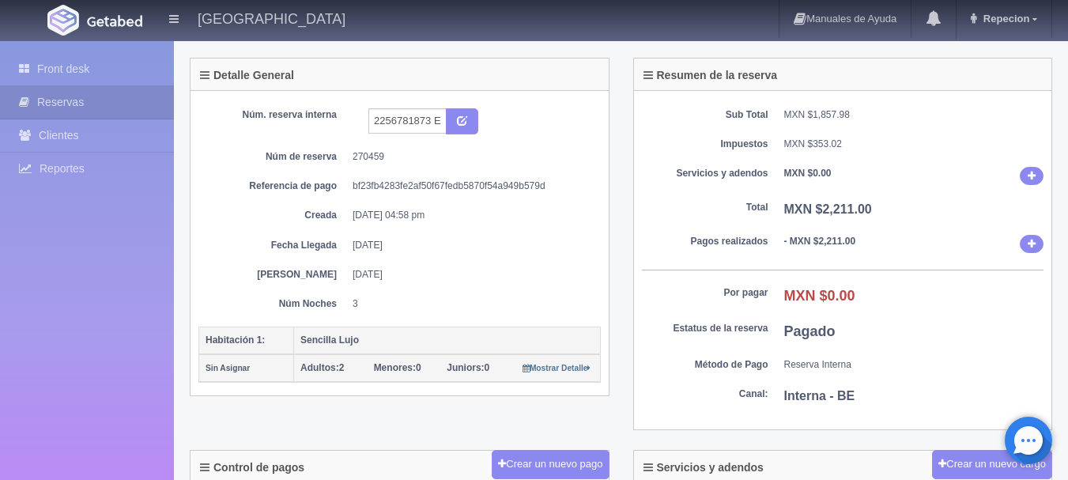
scroll to position [79, 0]
click at [126, 66] on link "Front desk" at bounding box center [87, 69] width 174 height 32
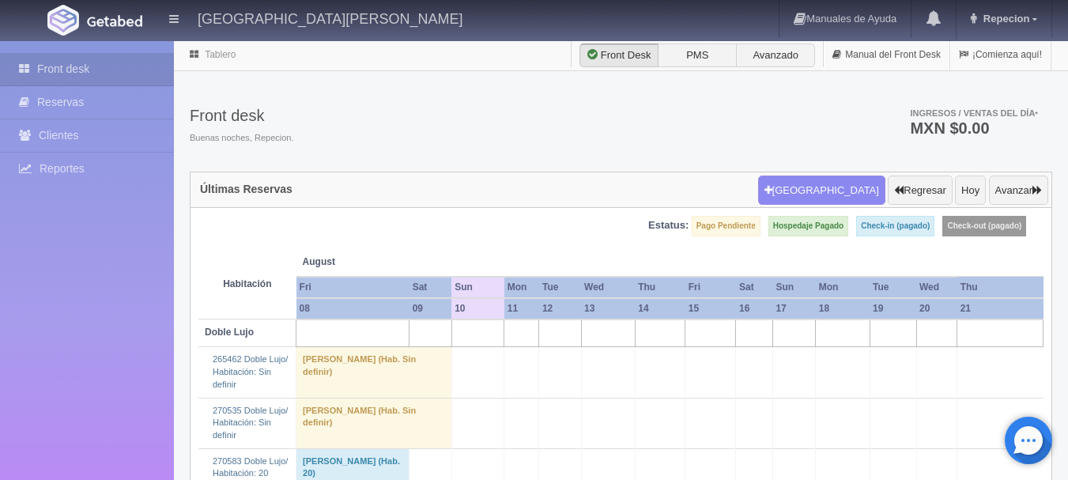
click at [126, 66] on link "Front desk" at bounding box center [87, 69] width 174 height 32
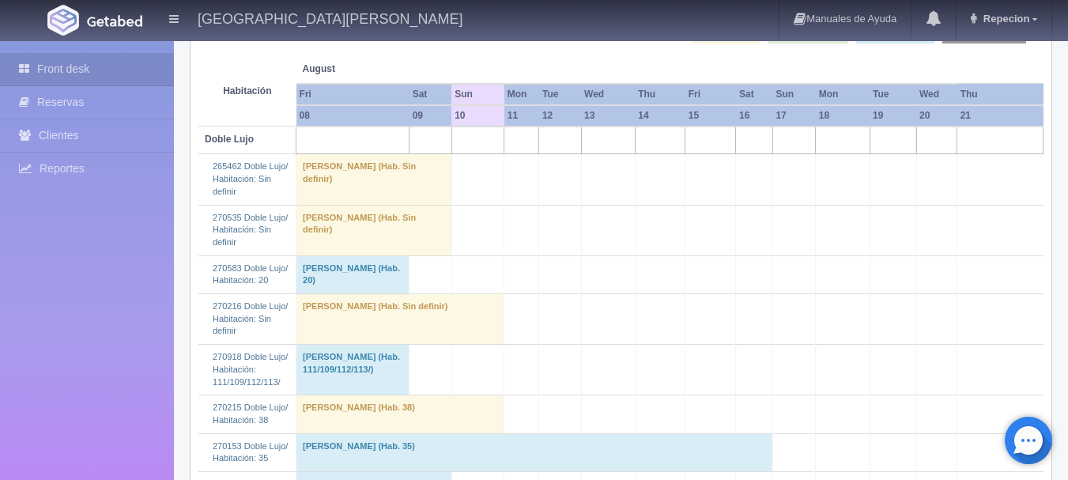
scroll to position [79, 0]
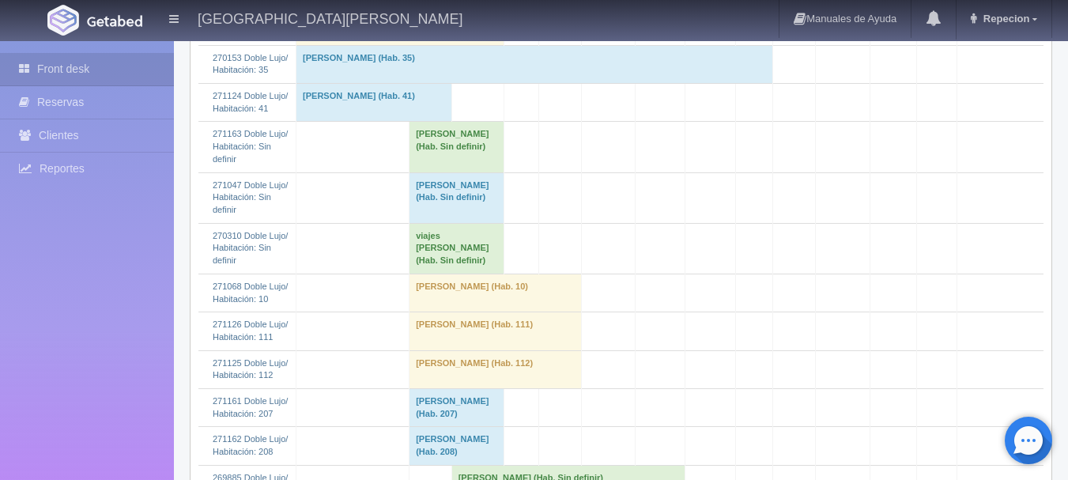
scroll to position [553, 0]
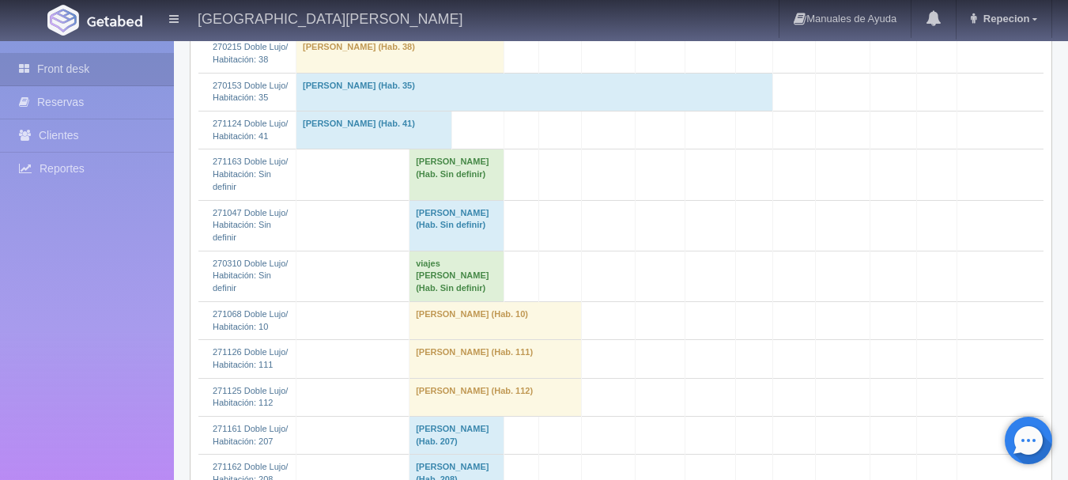
click at [455, 149] on td "[PERSON_NAME] (Hab. Sin definir)" at bounding box center [457, 174] width 95 height 51
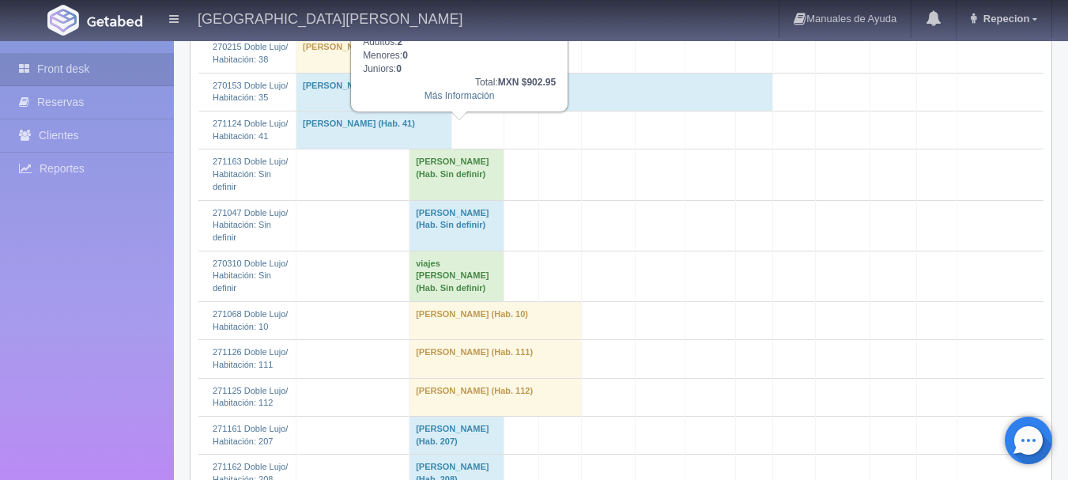
scroll to position [474, 0]
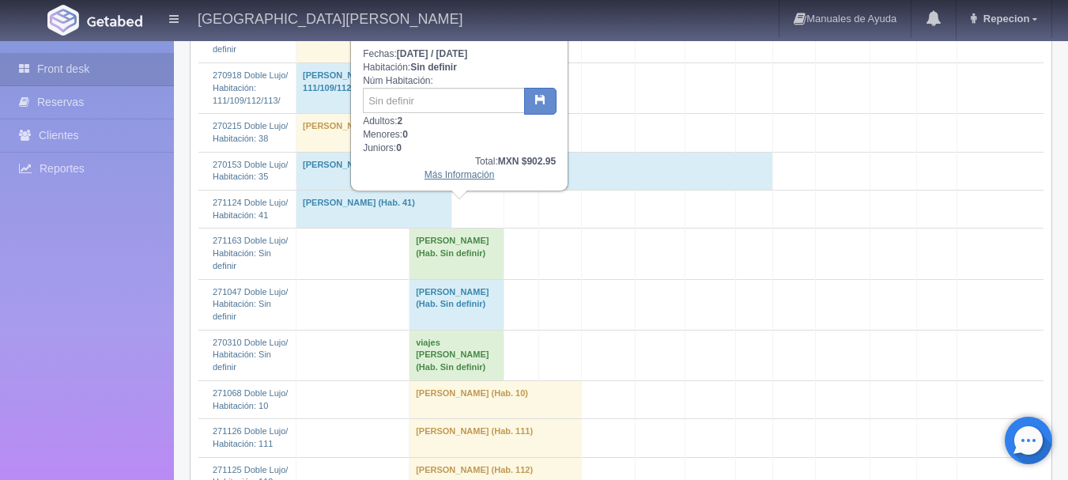
click at [454, 177] on link "Más Información" at bounding box center [460, 174] width 70 height 11
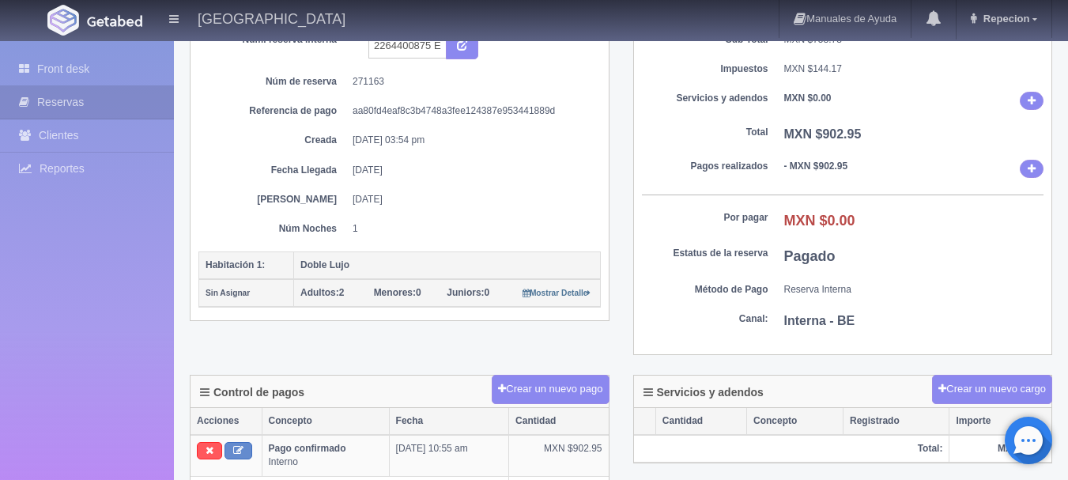
scroll to position [79, 0]
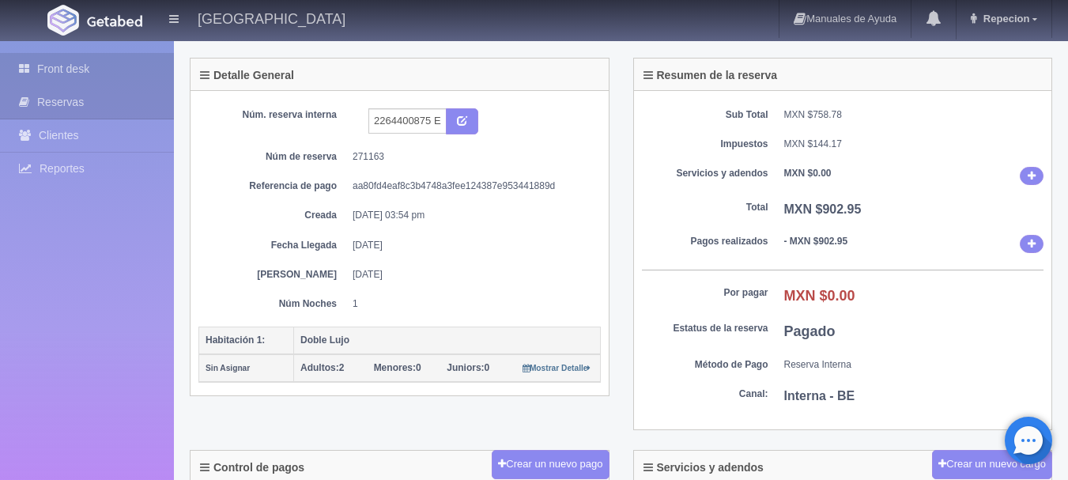
click at [77, 64] on link "Front desk" at bounding box center [87, 69] width 174 height 32
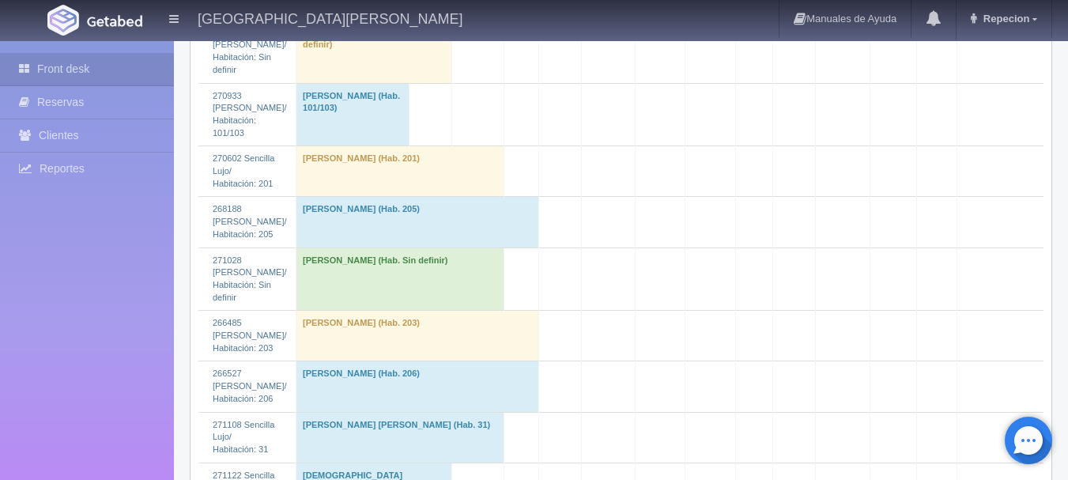
scroll to position [2609, 0]
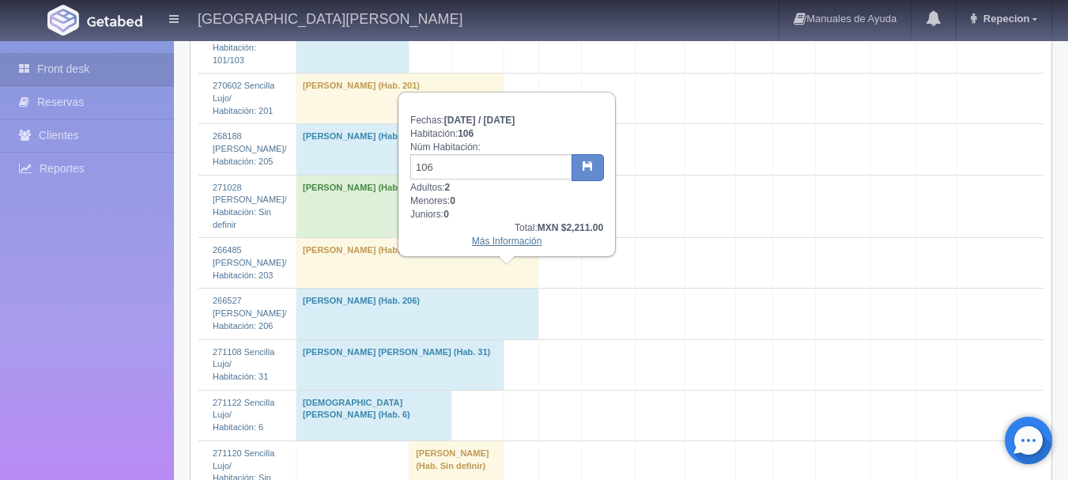
click at [496, 245] on link "Más Información" at bounding box center [507, 241] width 70 height 11
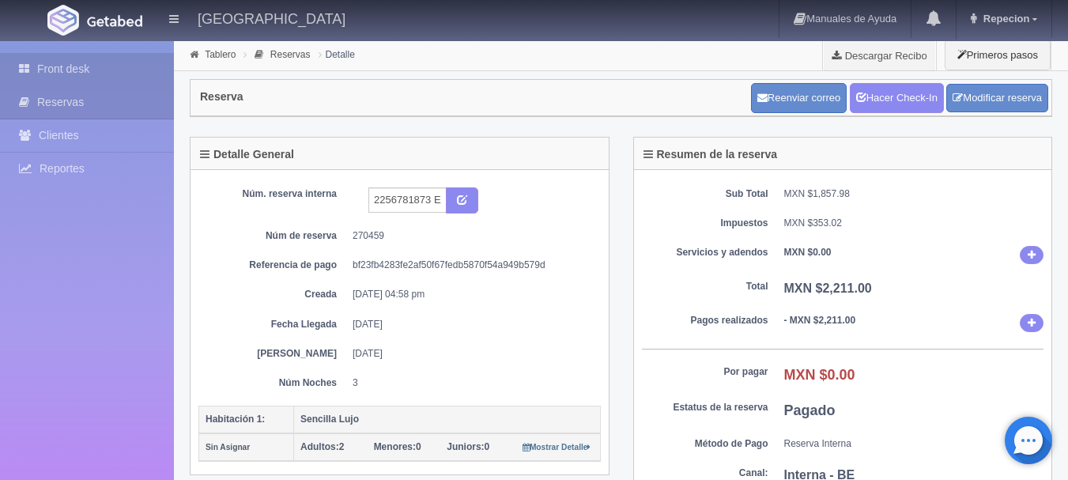
click at [104, 65] on link "Front desk" at bounding box center [87, 69] width 174 height 32
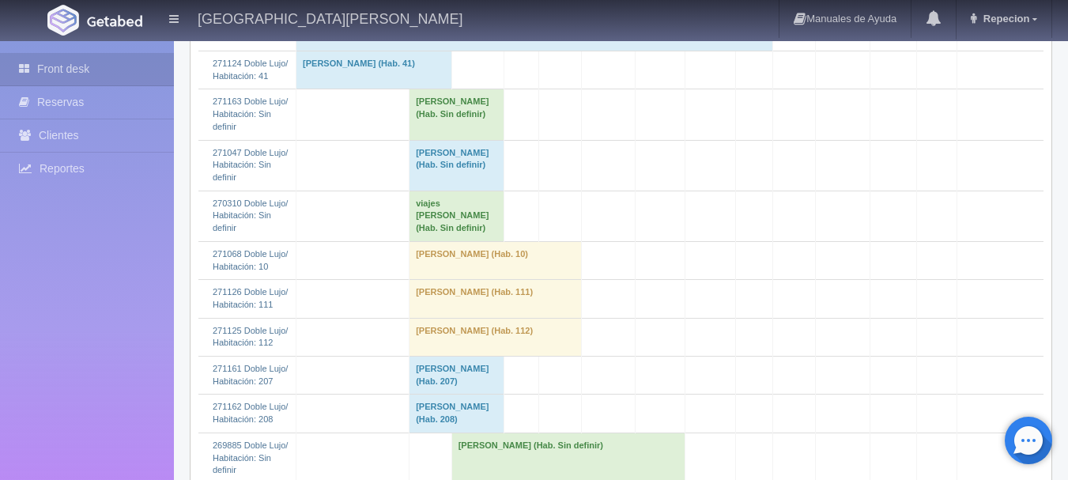
scroll to position [553, 0]
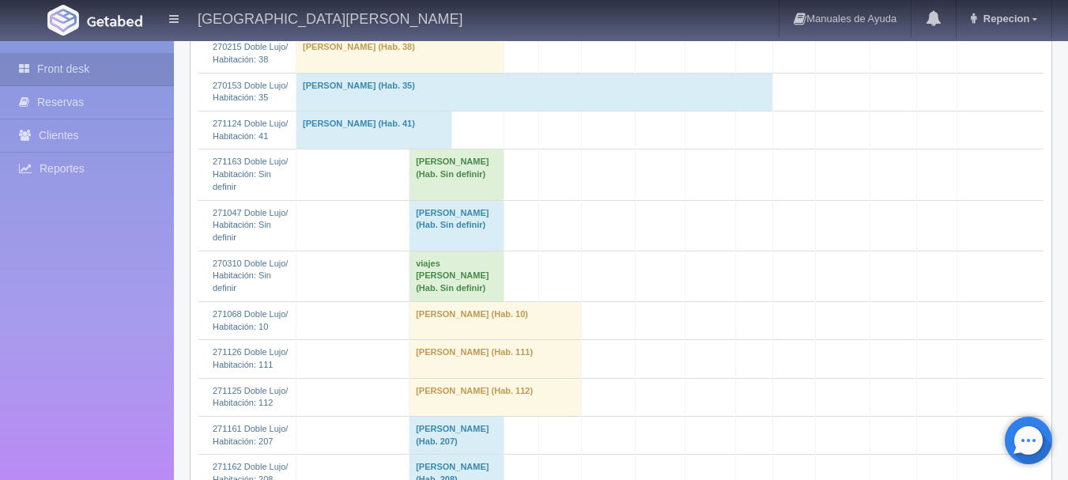
click at [458, 149] on td "[PERSON_NAME] (Hab. Sin definir)" at bounding box center [457, 174] width 95 height 51
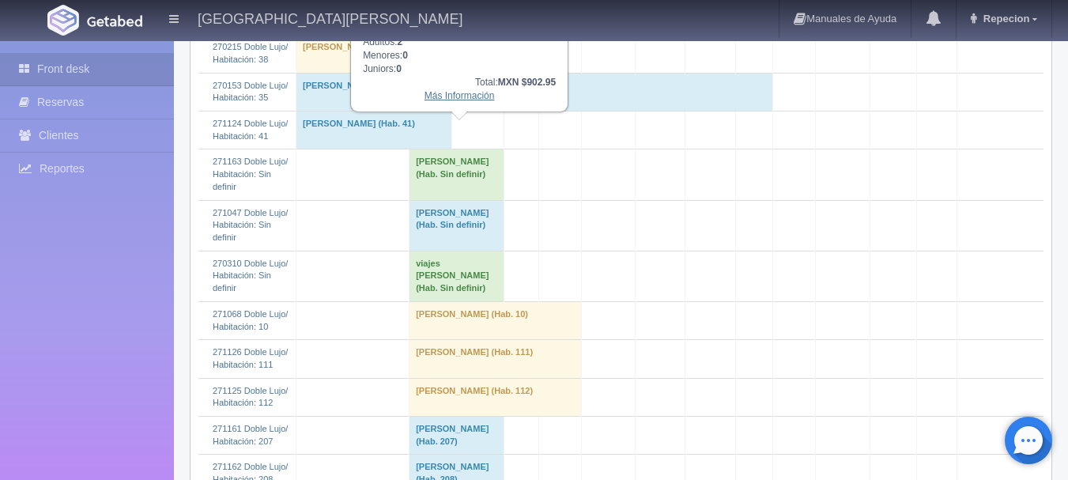
click at [457, 95] on link "Más Información" at bounding box center [460, 95] width 70 height 11
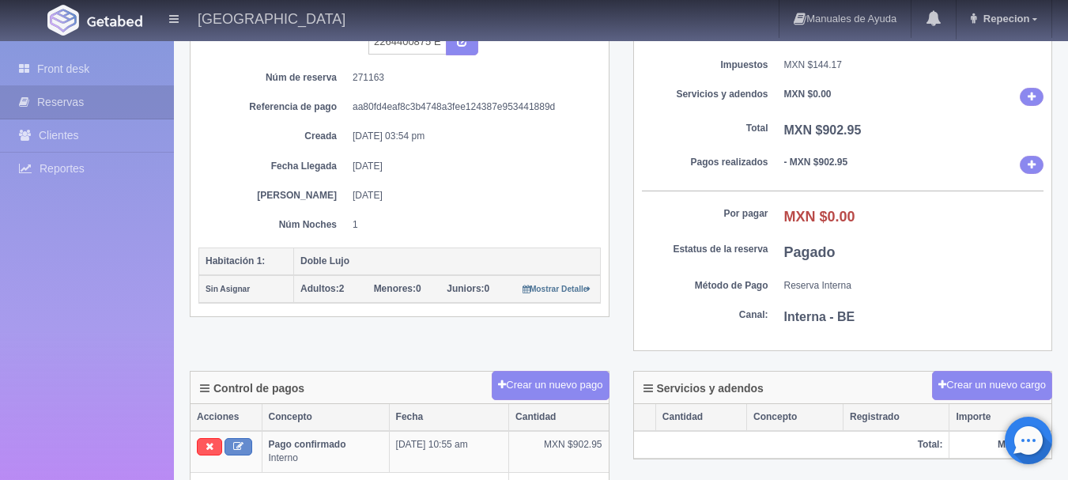
scroll to position [79, 0]
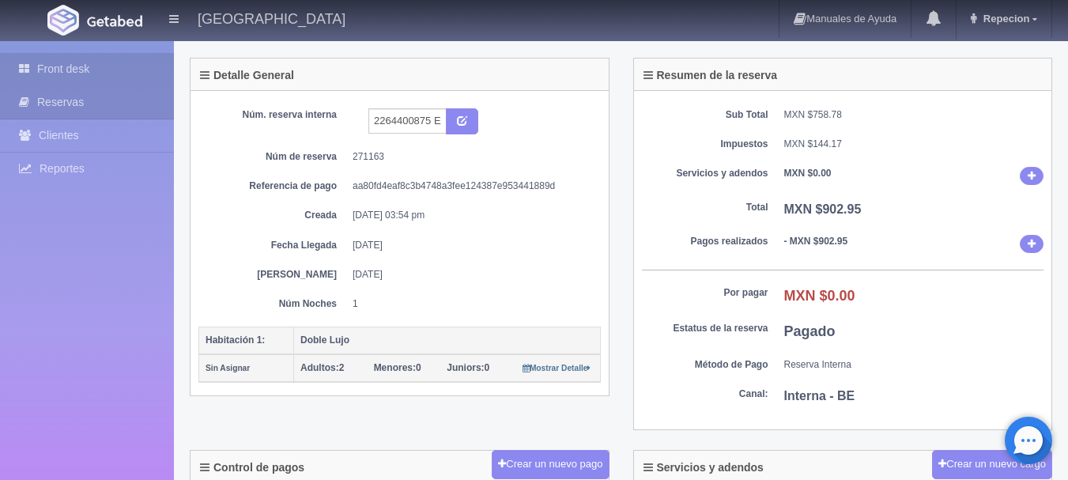
click at [81, 59] on link "Front desk" at bounding box center [87, 69] width 174 height 32
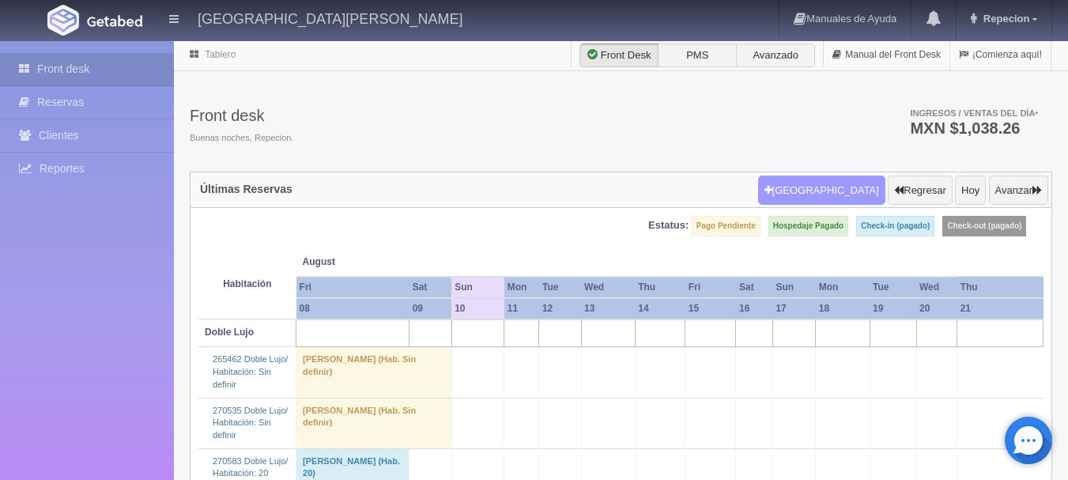
click at [852, 190] on button "Nueva Reserva" at bounding box center [821, 191] width 127 height 30
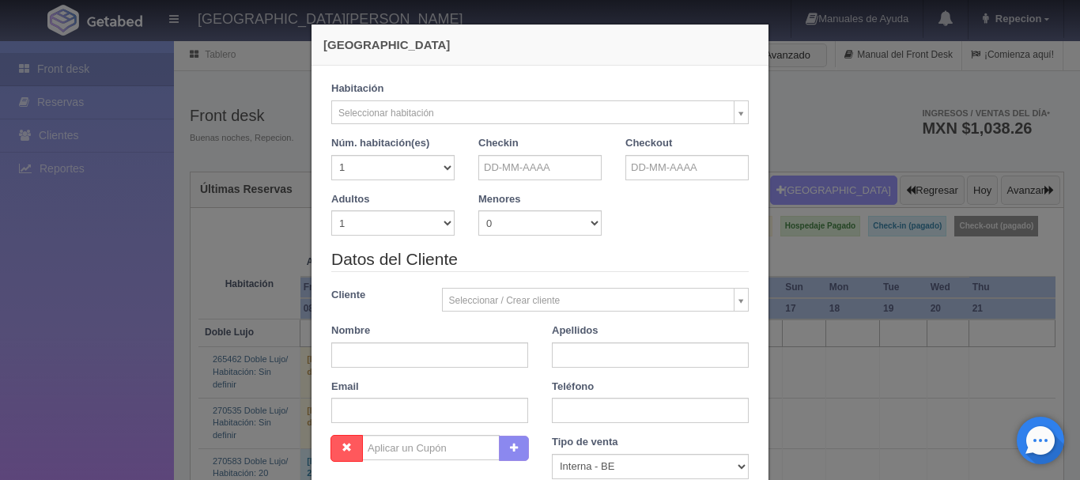
checkbox input "false"
click at [506, 165] on input "text" at bounding box center [539, 167] width 123 height 25
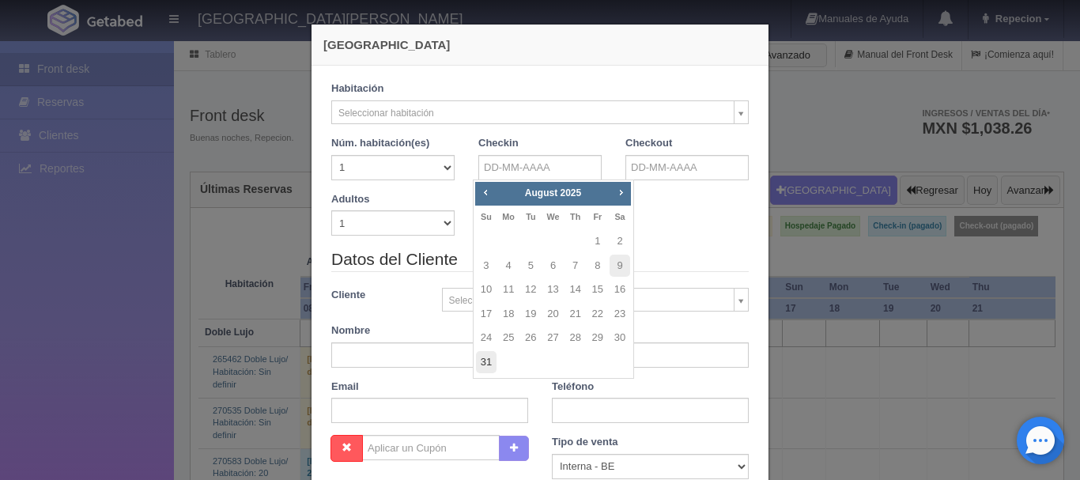
click at [476, 370] on link "31" at bounding box center [486, 362] width 21 height 23
type input "31-08-2025"
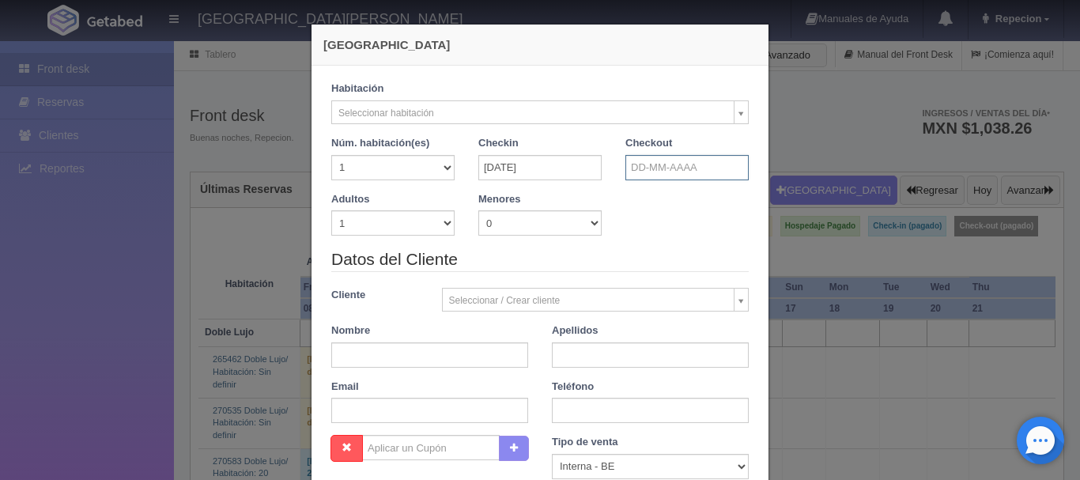
click at [671, 171] on input "text" at bounding box center [686, 167] width 123 height 25
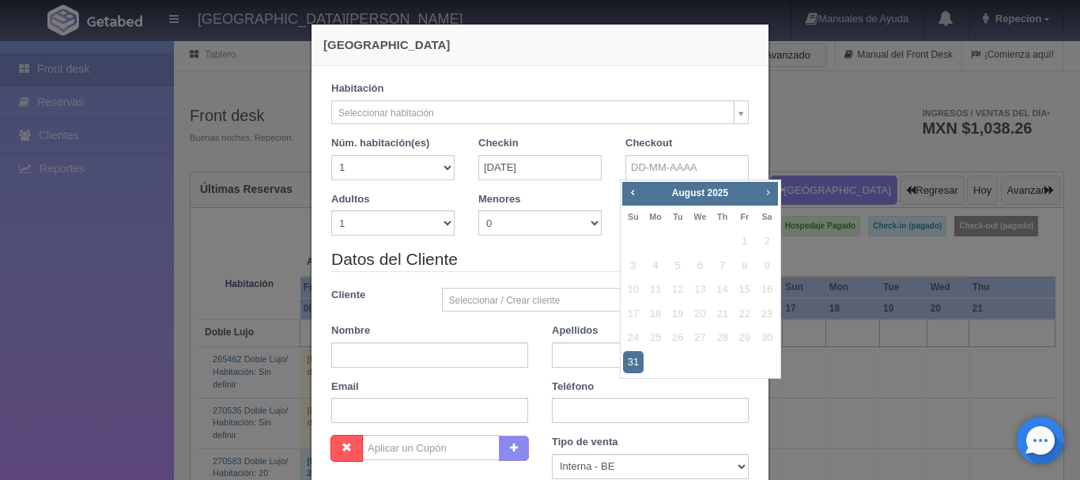
click at [768, 193] on span "Next" at bounding box center [767, 192] width 13 height 13
checkbox input "false"
click at [678, 244] on link "2" at bounding box center [677, 241] width 21 height 23
type input "02-09-2025"
checkbox input "false"
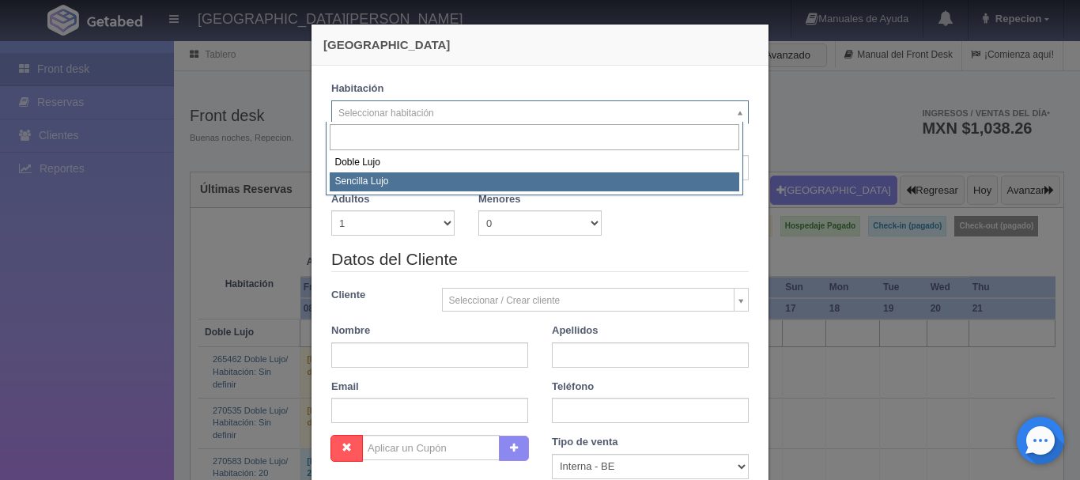
select select "576"
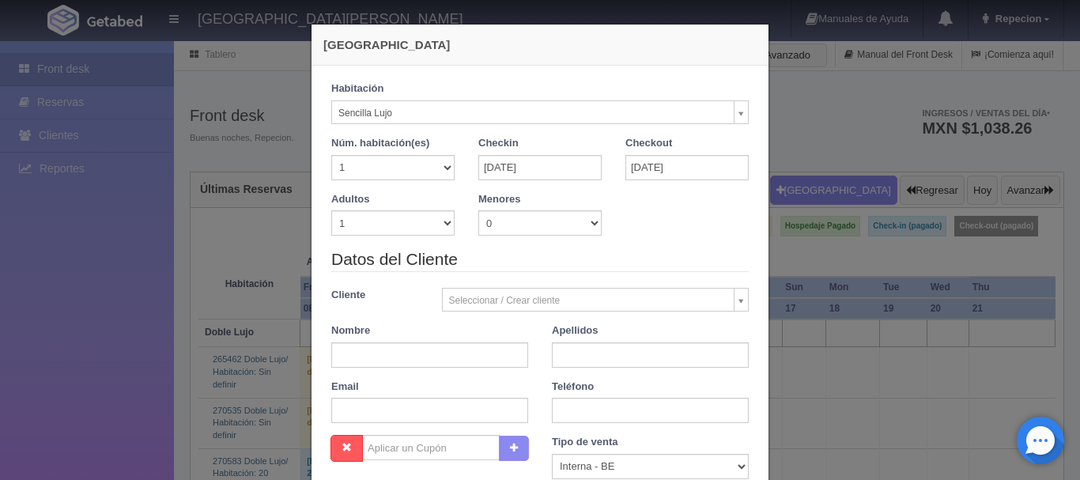
checkbox input "false"
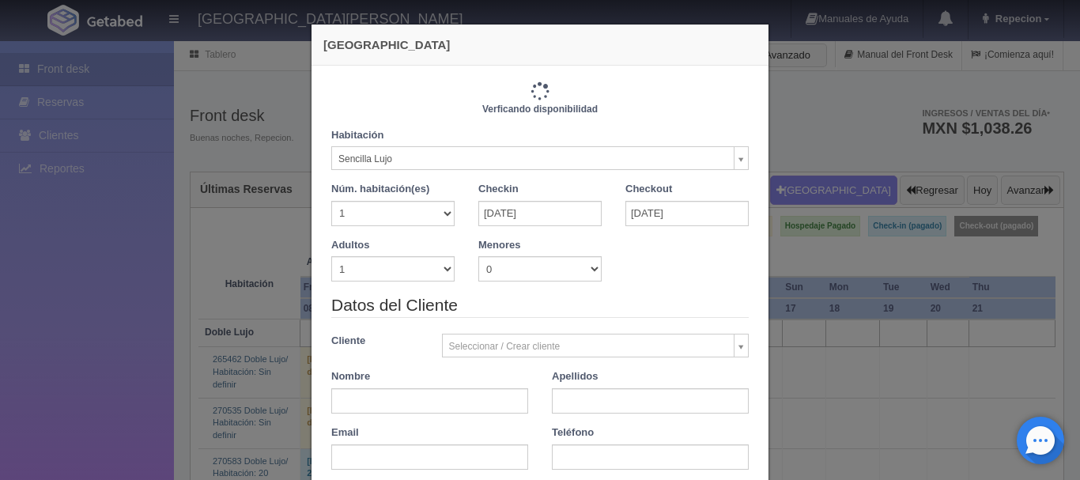
type input "2300.00"
checkbox input "false"
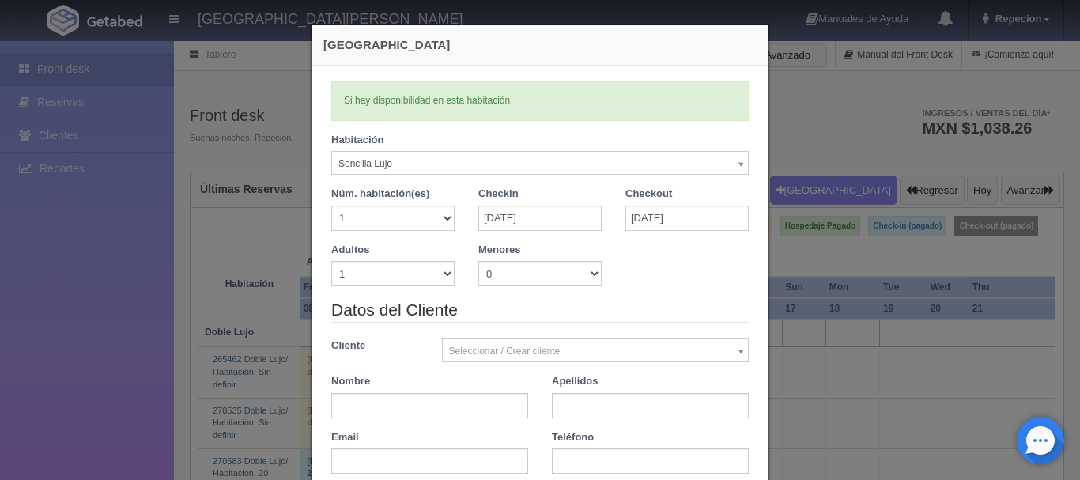
click at [769, 195] on div "Nueva Reserva Verficando disponibilidad Si hay disponibilidad en esta habitació…" at bounding box center [540, 412] width 474 height 825
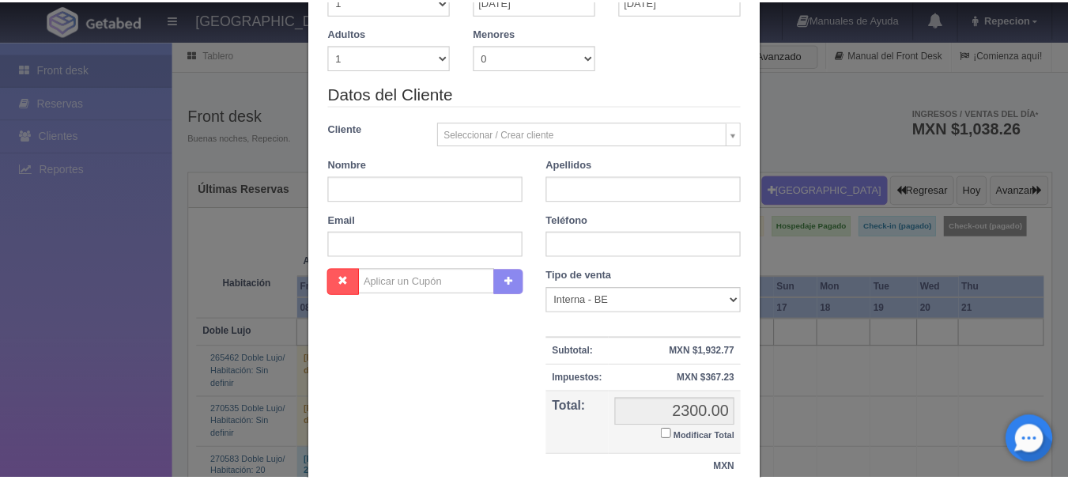
scroll to position [189, 0]
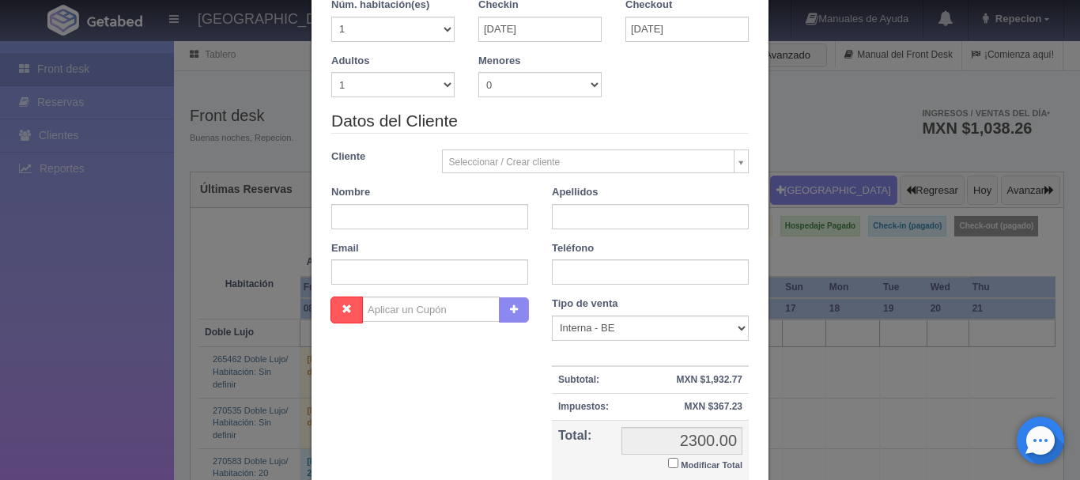
click at [890, 137] on div "Nueva Reserva Verficando disponibilidad Si hay disponibilidad en esta habitació…" at bounding box center [540, 240] width 1080 height 480
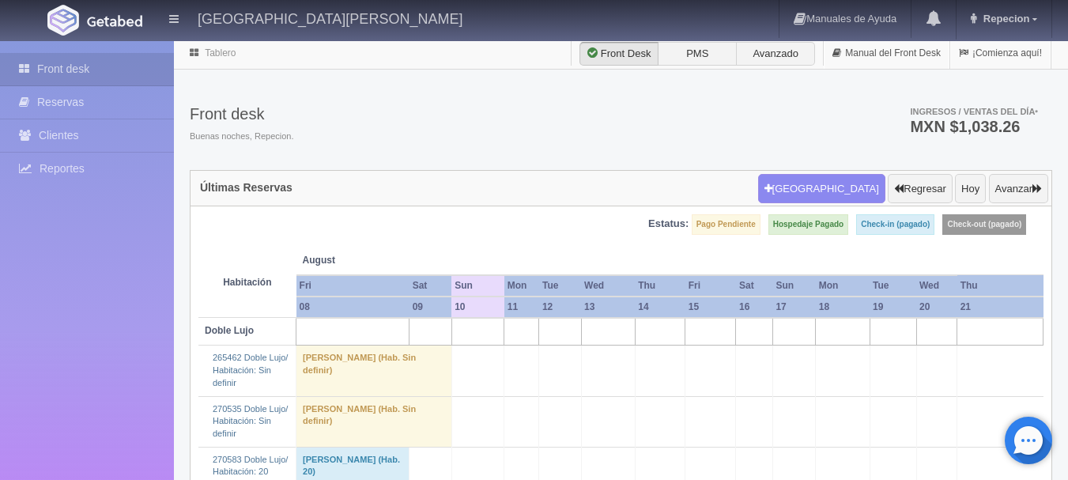
scroll to position [0, 0]
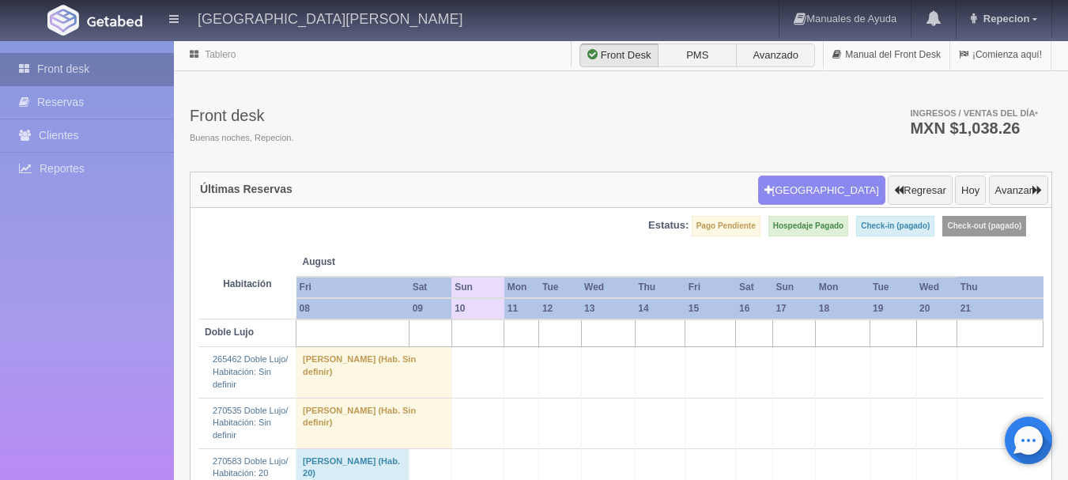
click at [147, 74] on link "Front desk" at bounding box center [87, 69] width 174 height 32
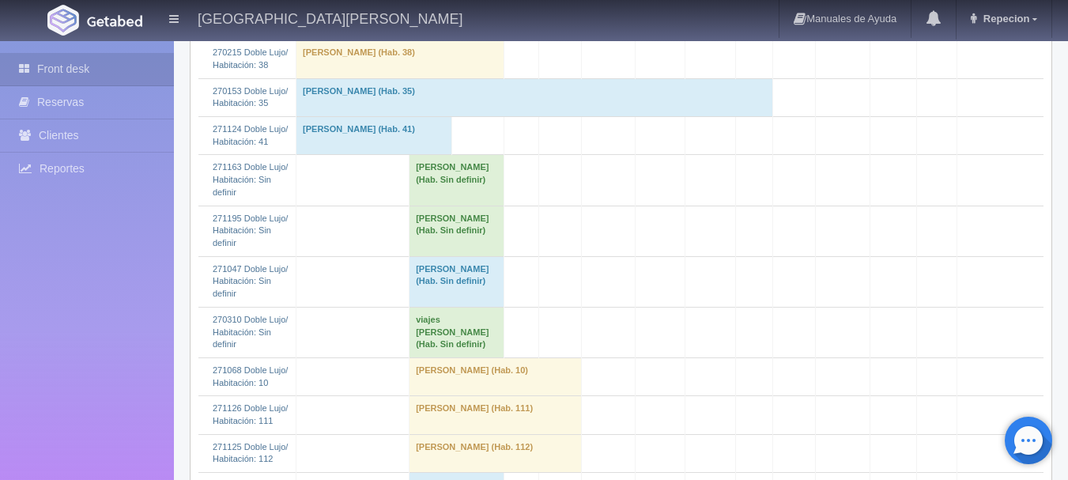
scroll to position [553, 0]
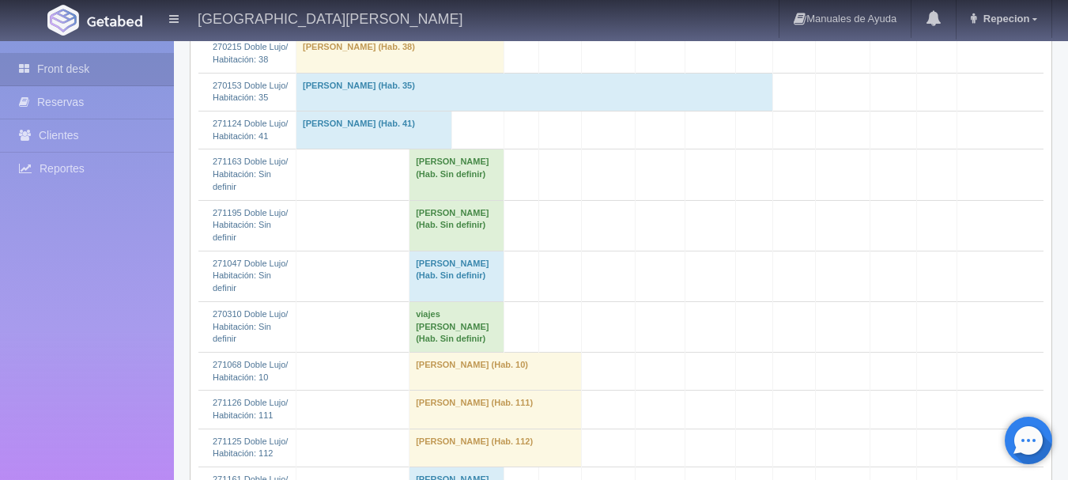
click at [454, 205] on td "Rocio Judith Sandoval Inda (Hab. Sin definir)" at bounding box center [457, 225] width 95 height 51
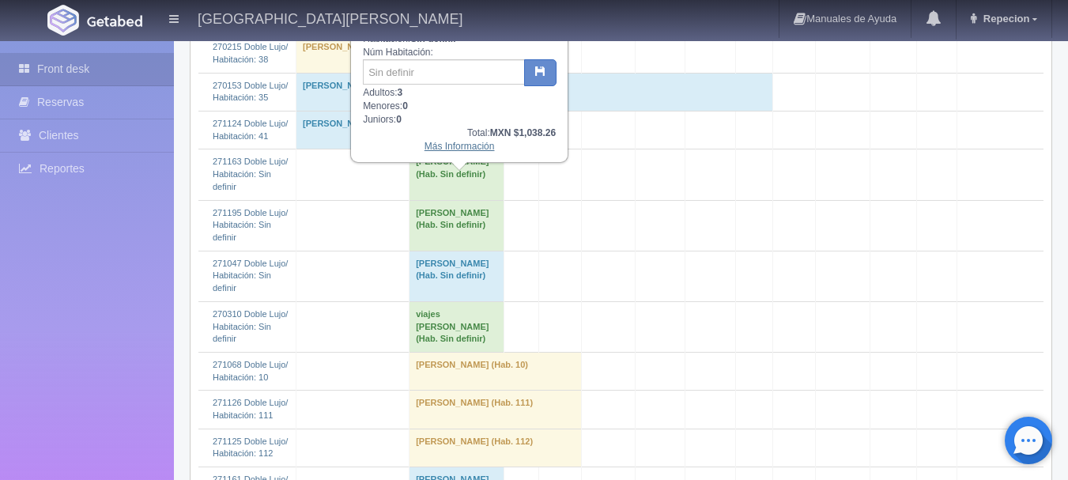
click at [451, 150] on link "Más Información" at bounding box center [460, 146] width 70 height 11
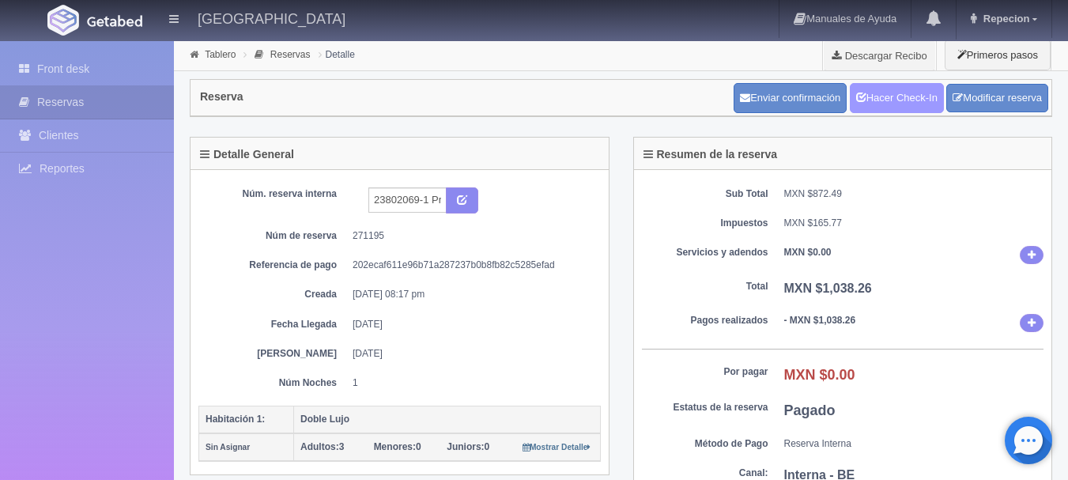
click at [909, 99] on link "Hacer Check-In" at bounding box center [897, 98] width 94 height 30
